Goal: Check status: Check status

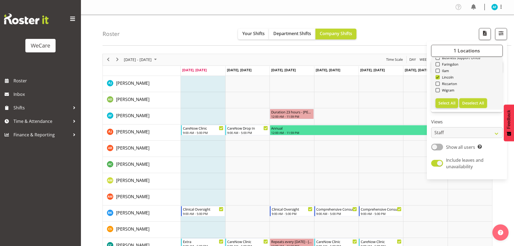
click at [473, 104] on span "Deselect All" at bounding box center [473, 102] width 22 height 5
checkbox input "false"
click at [438, 111] on span at bounding box center [437, 109] width 4 height 4
click at [438, 111] on input "Wigram" at bounding box center [437, 110] width 4 height 4
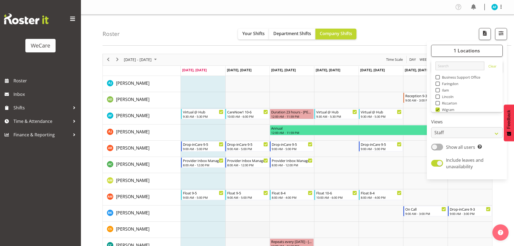
drag, startPoint x: 228, startPoint y: 219, endPoint x: 247, endPoint y: 221, distance: 18.5
click at [229, 218] on td "Timeline Week of August 11, 2025" at bounding box center [247, 213] width 45 height 16
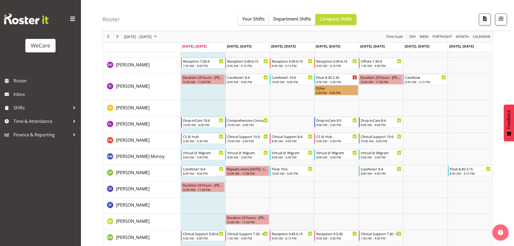
scroll to position [243, 0]
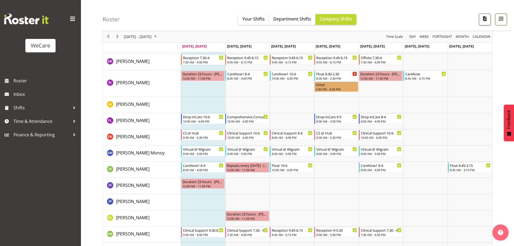
drag, startPoint x: 497, startPoint y: 22, endPoint x: 497, endPoint y: 65, distance: 43.4
click at [497, 21] on span "button" at bounding box center [500, 18] width 7 height 7
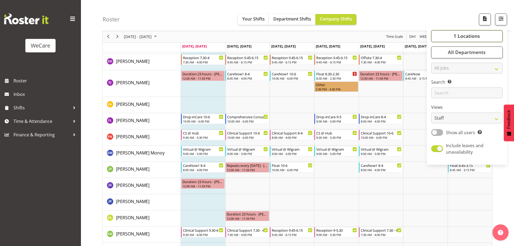
click at [481, 38] on button "1 Locations" at bounding box center [466, 36] width 71 height 12
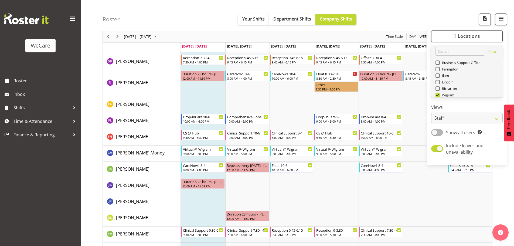
click at [439, 94] on span at bounding box center [437, 95] width 4 height 4
click at [439, 94] on input "Wigram" at bounding box center [437, 95] width 4 height 4
checkbox input "false"
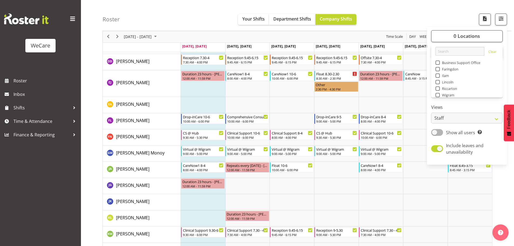
drag, startPoint x: 438, startPoint y: 69, endPoint x: 437, endPoint y: 131, distance: 61.8
click at [438, 69] on span at bounding box center [437, 69] width 4 height 4
click at [438, 69] on input "Faringdon" at bounding box center [437, 69] width 4 height 4
checkbox input "true"
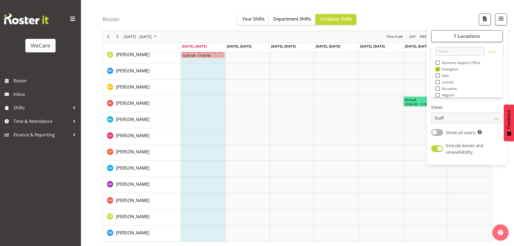
scroll to position [174, 0]
click at [319, 153] on td "Timeline Week of August 11, 2025" at bounding box center [336, 152] width 45 height 16
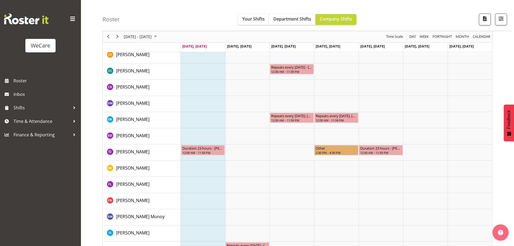
scroll to position [0, 0]
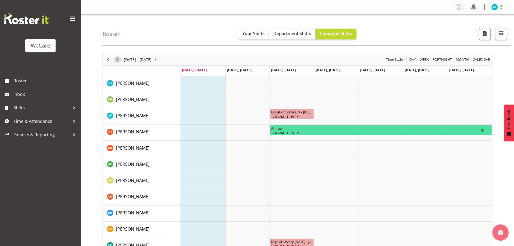
click at [119, 58] on span "Next" at bounding box center [117, 59] width 6 height 7
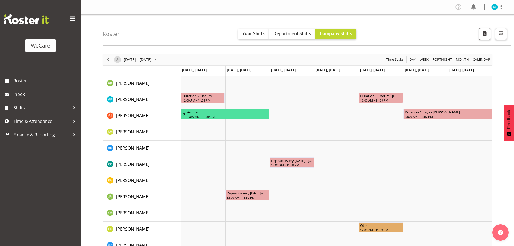
click at [118, 57] on span "Next" at bounding box center [117, 59] width 6 height 7
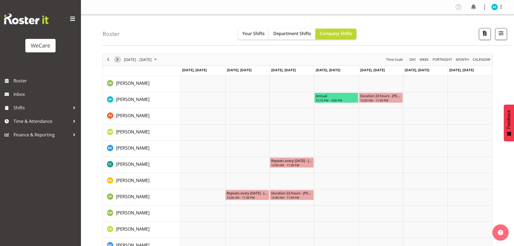
click at [118, 60] on span "Next" at bounding box center [117, 59] width 6 height 7
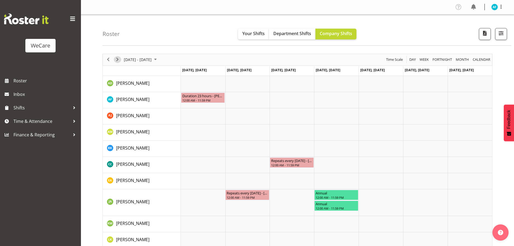
click at [118, 60] on span "Next" at bounding box center [117, 59] width 6 height 7
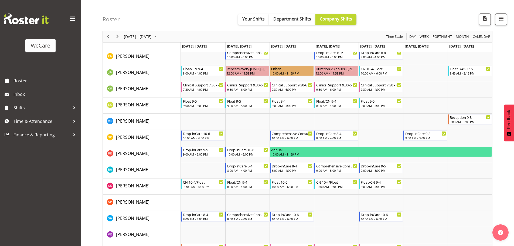
scroll to position [120, 0]
